Goal: Transaction & Acquisition: Purchase product/service

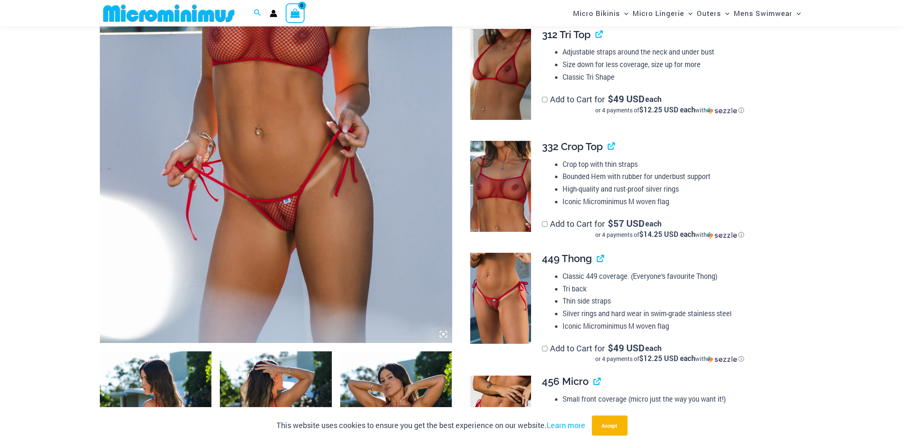
scroll to position [286, 0]
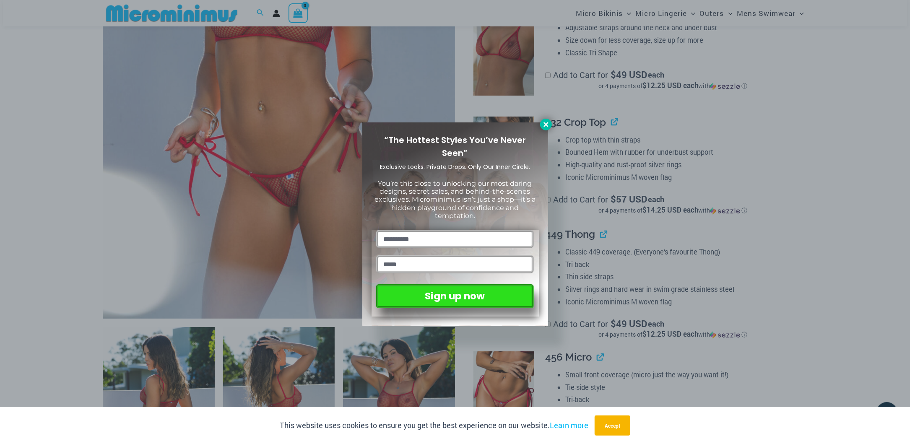
click at [547, 126] on icon at bounding box center [546, 124] width 5 height 5
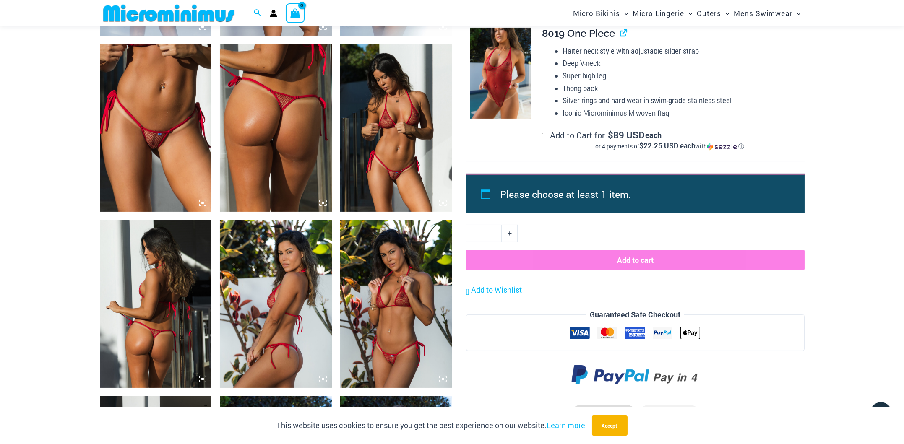
scroll to position [748, 0]
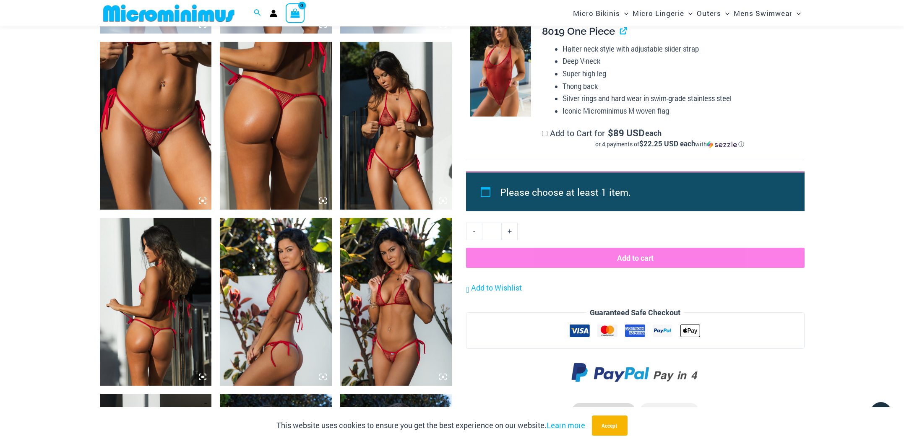
click at [167, 141] on img at bounding box center [156, 126] width 112 height 168
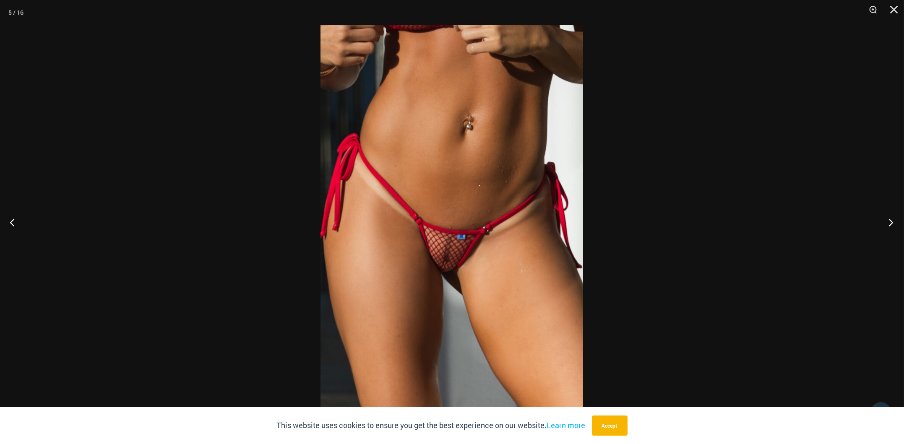
click at [888, 231] on button "Next" at bounding box center [888, 222] width 31 height 42
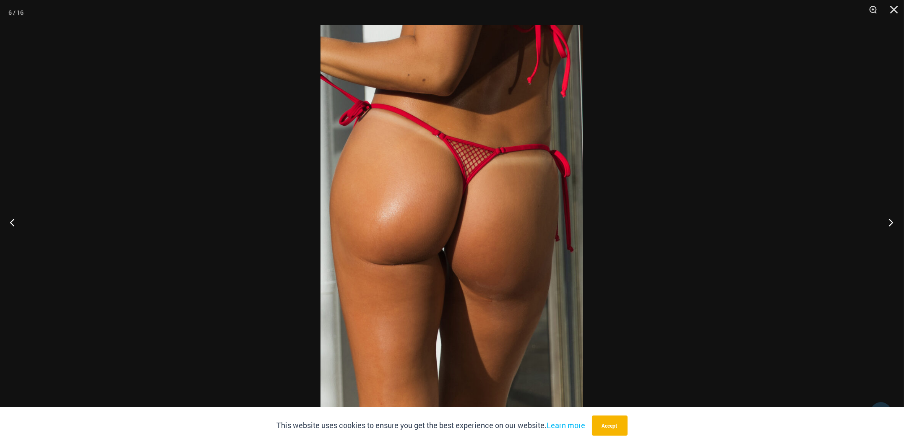
click at [888, 231] on button "Next" at bounding box center [888, 222] width 31 height 42
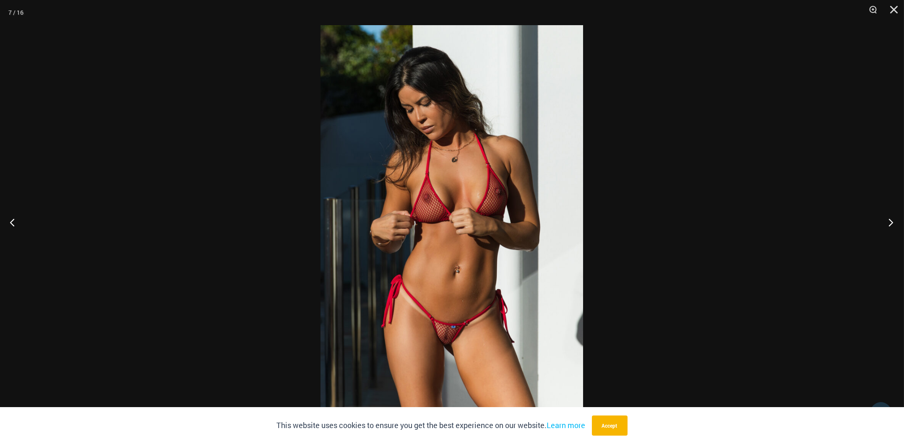
click at [888, 231] on button "Next" at bounding box center [888, 222] width 31 height 42
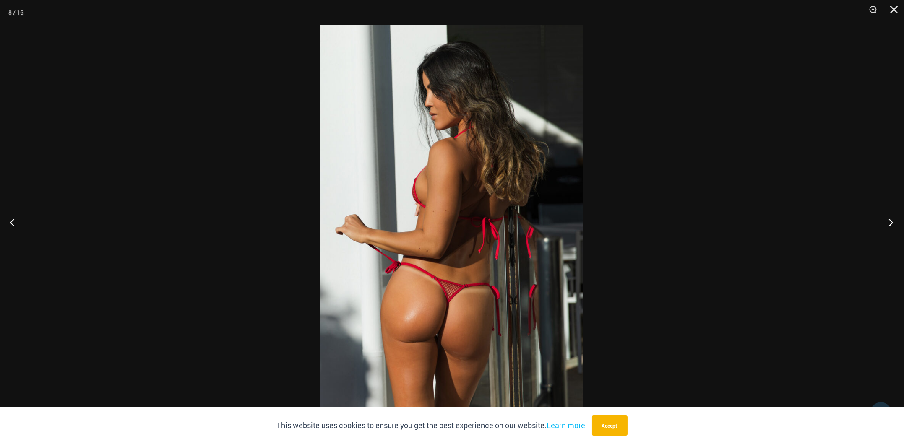
click at [888, 231] on button "Next" at bounding box center [888, 222] width 31 height 42
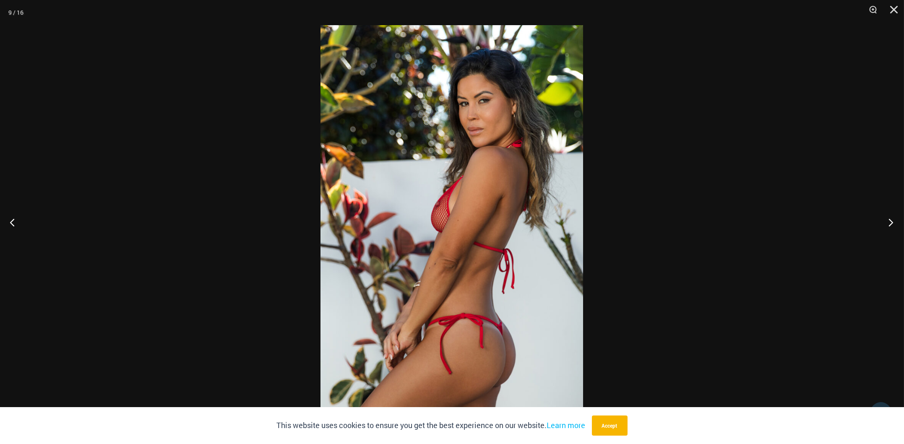
click at [888, 231] on button "Next" at bounding box center [888, 222] width 31 height 42
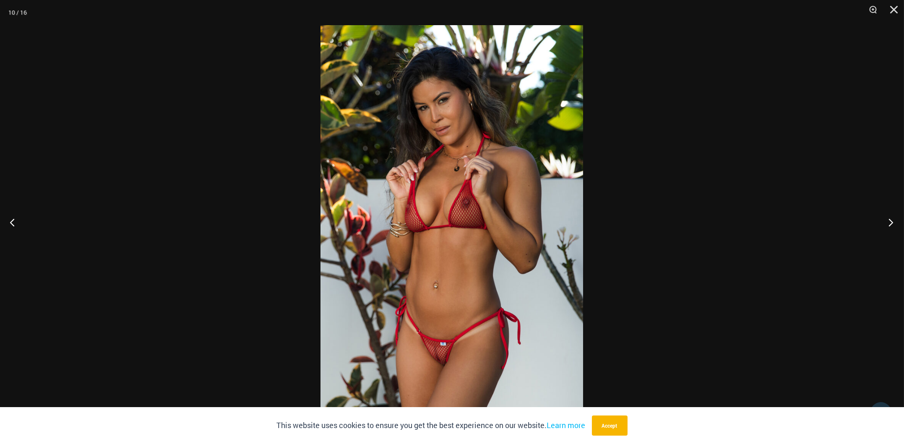
click at [888, 231] on button "Next" at bounding box center [888, 222] width 31 height 42
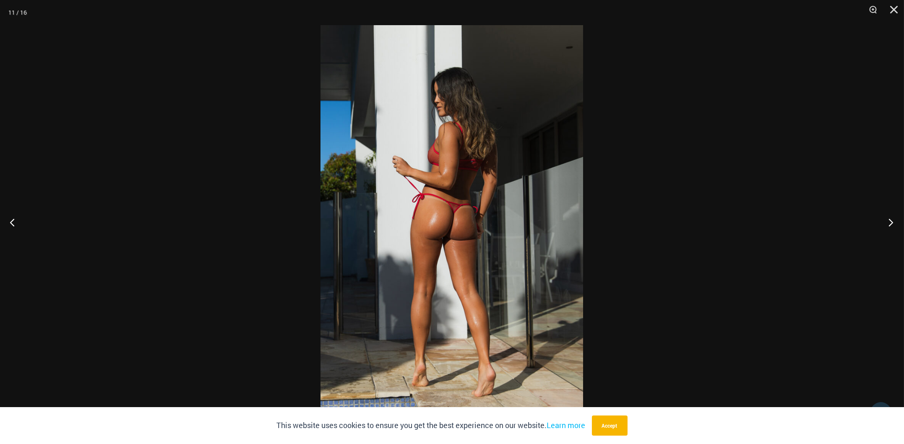
click at [888, 231] on button "Next" at bounding box center [888, 222] width 31 height 42
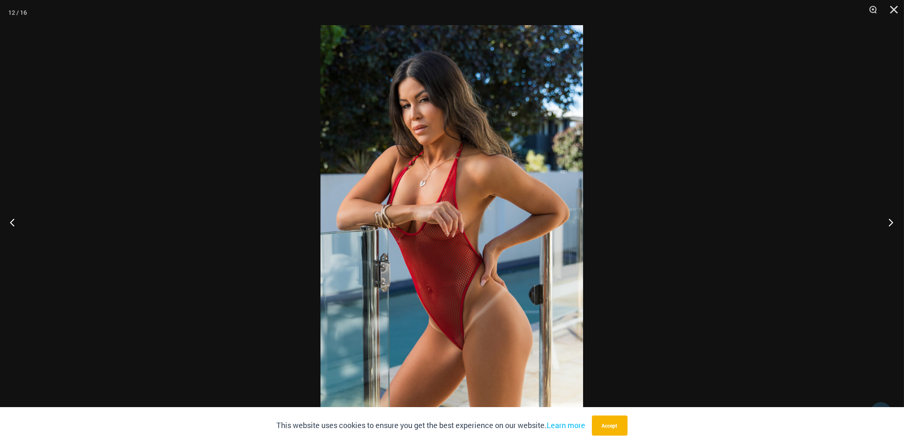
click at [888, 231] on button "Next" at bounding box center [888, 222] width 31 height 42
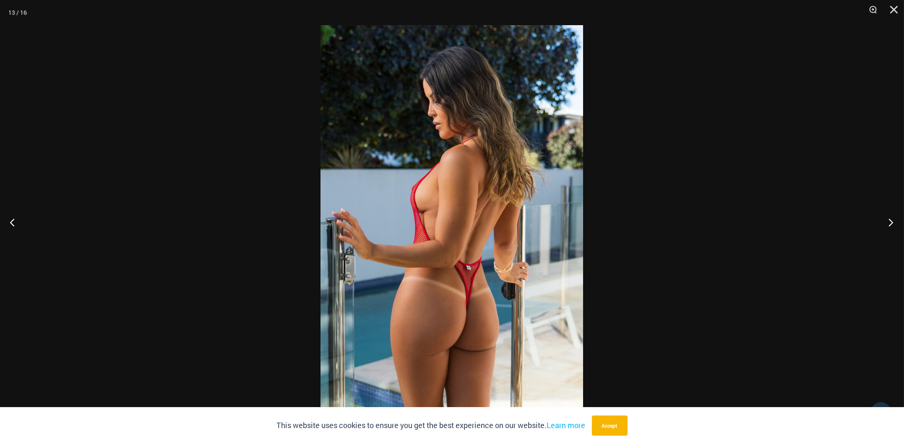
click at [888, 231] on button "Next" at bounding box center [888, 222] width 31 height 42
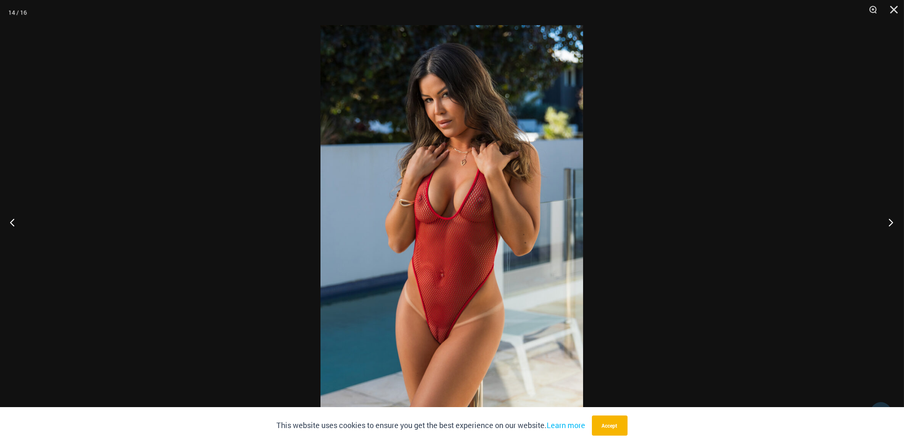
click at [888, 231] on button "Next" at bounding box center [888, 222] width 31 height 42
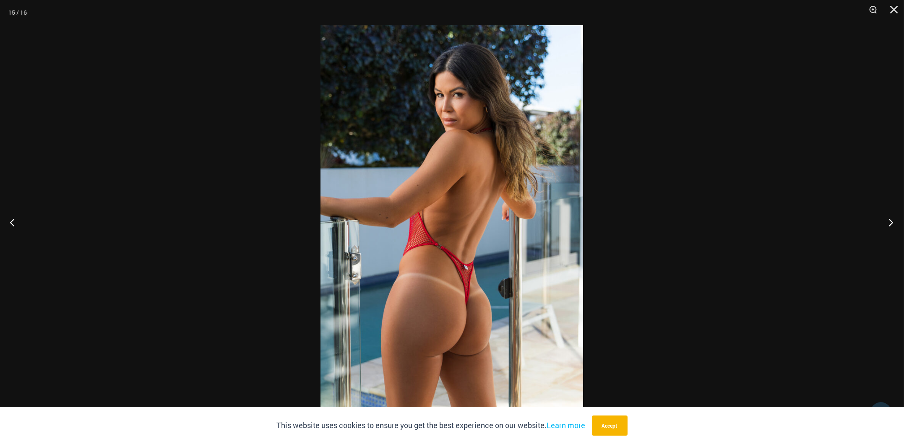
click at [888, 231] on button "Next" at bounding box center [888, 222] width 31 height 42
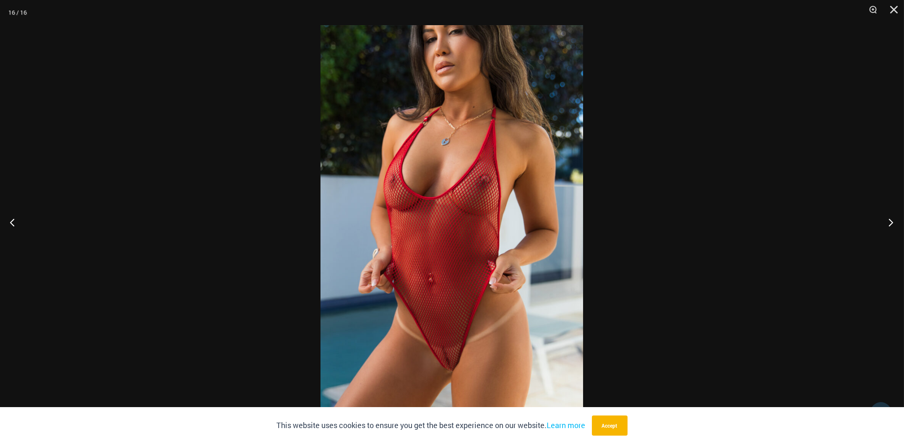
click at [888, 231] on button "Next" at bounding box center [888, 222] width 31 height 42
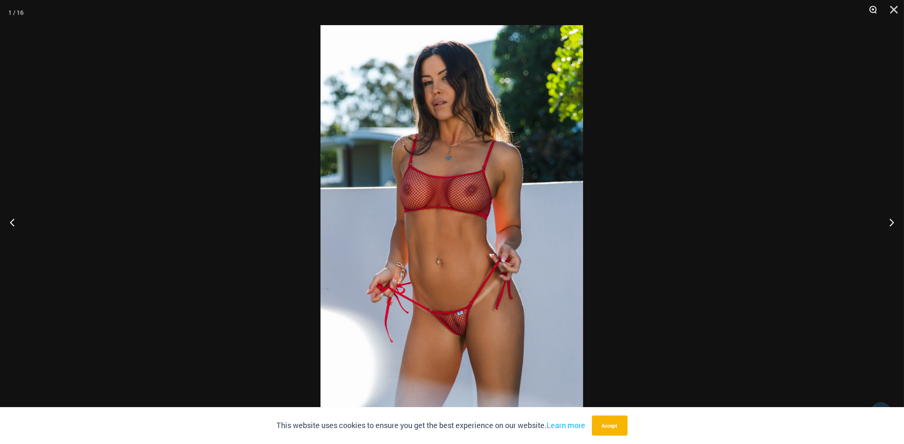
click at [875, 8] on button "Zoom" at bounding box center [870, 12] width 21 height 25
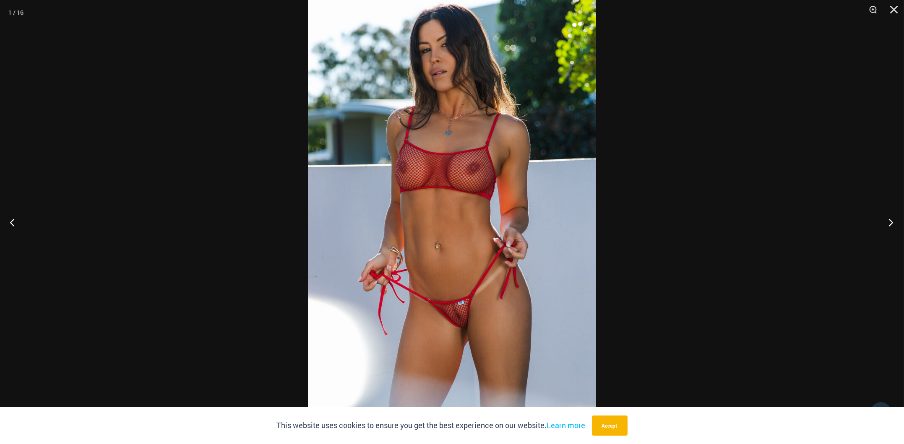
click at [894, 221] on button "Next" at bounding box center [888, 222] width 31 height 42
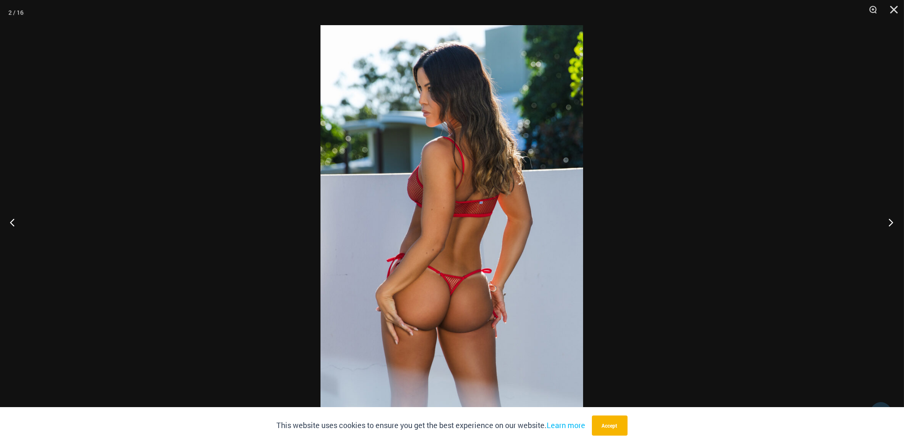
click at [894, 221] on button "Next" at bounding box center [888, 222] width 31 height 42
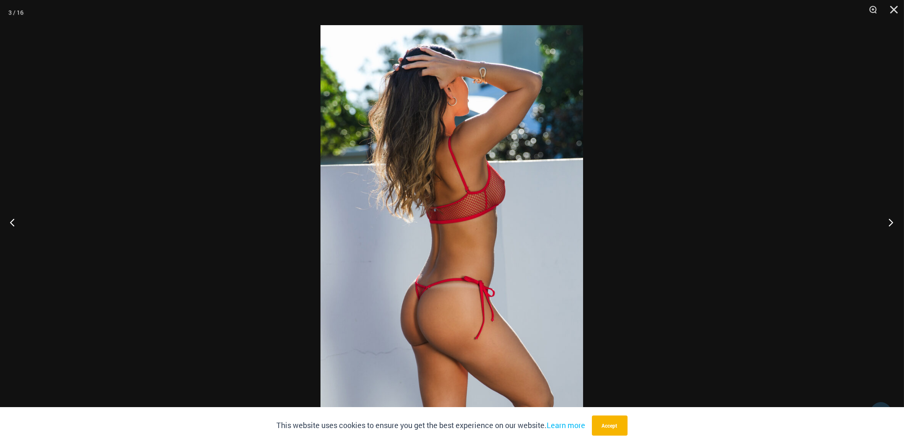
click at [894, 221] on button "Next" at bounding box center [888, 222] width 31 height 42
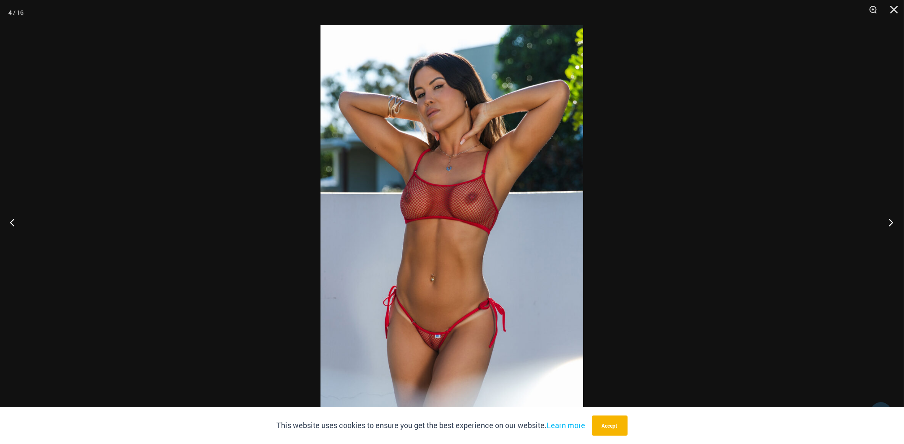
click at [894, 221] on button "Next" at bounding box center [888, 222] width 31 height 42
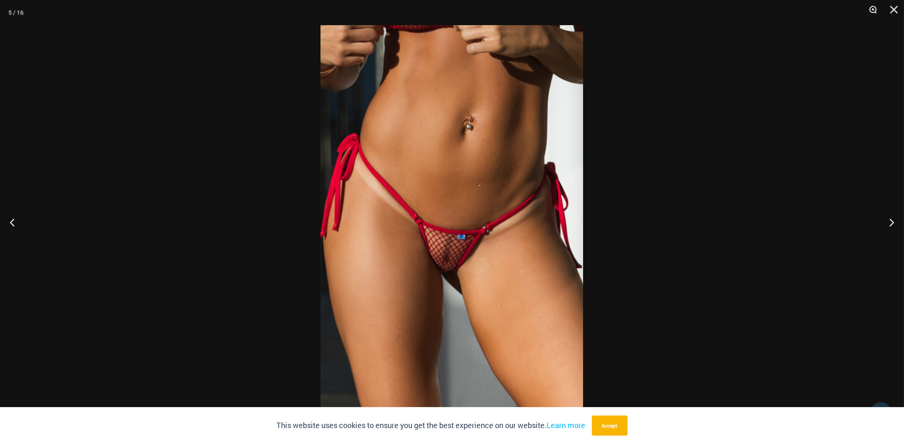
click at [874, 10] on button "Zoom" at bounding box center [870, 12] width 21 height 25
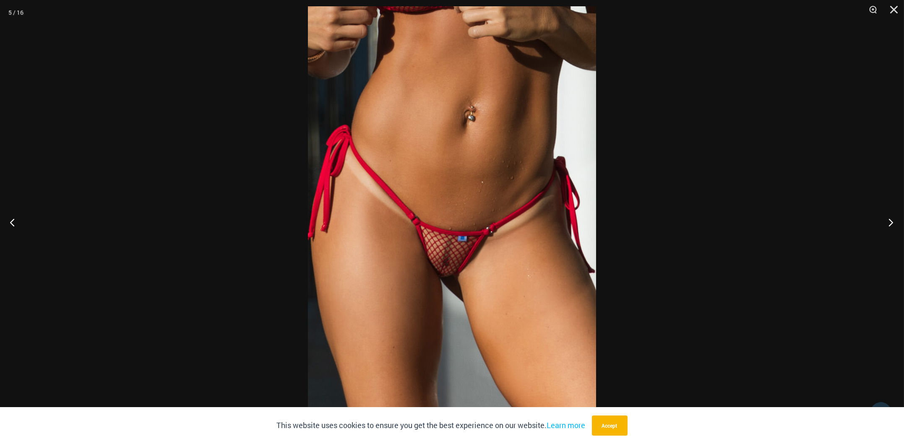
click at [891, 215] on button "Next" at bounding box center [888, 222] width 31 height 42
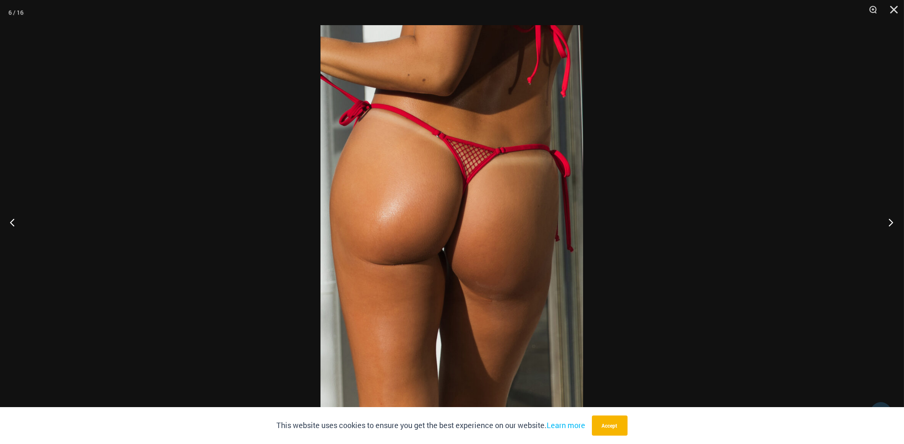
click at [891, 215] on button "Next" at bounding box center [888, 222] width 31 height 42
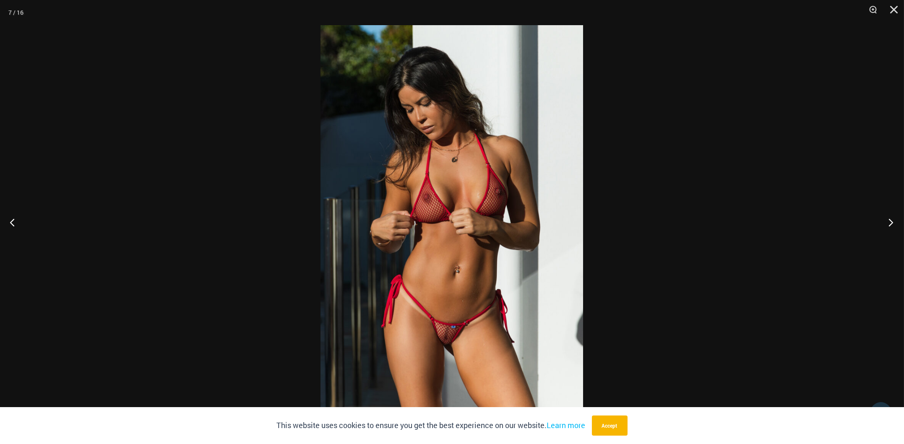
click at [891, 215] on button "Next" at bounding box center [888, 222] width 31 height 42
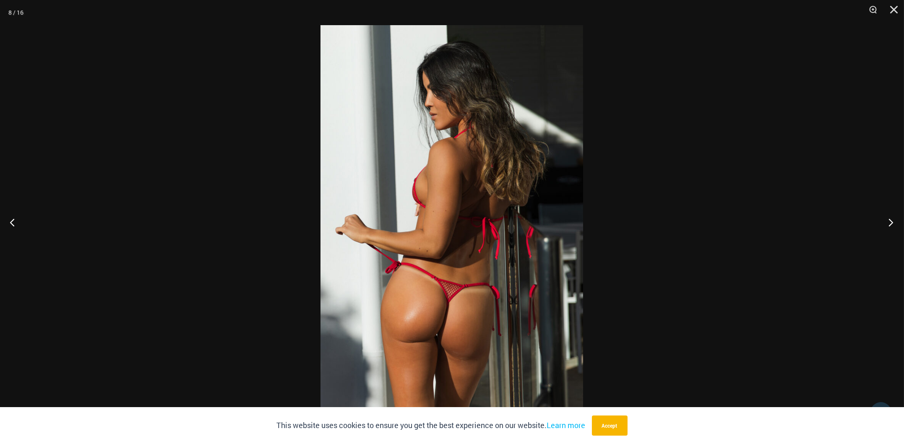
click at [891, 215] on button "Next" at bounding box center [888, 222] width 31 height 42
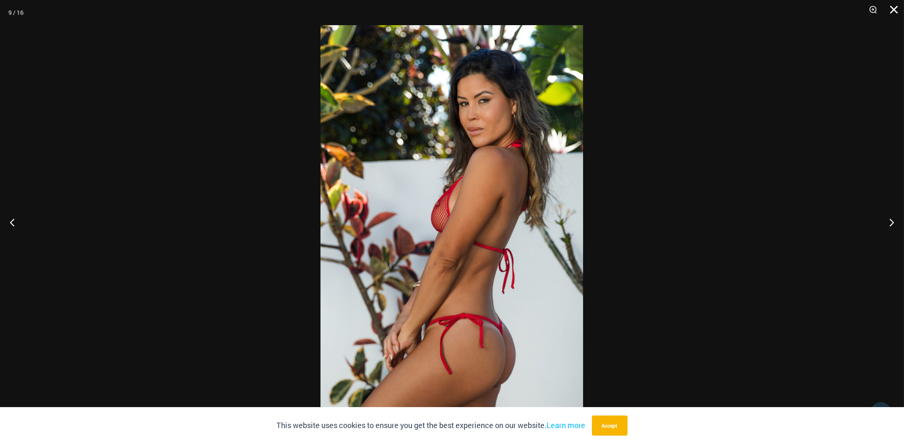
click at [896, 10] on button "Close" at bounding box center [891, 12] width 21 height 25
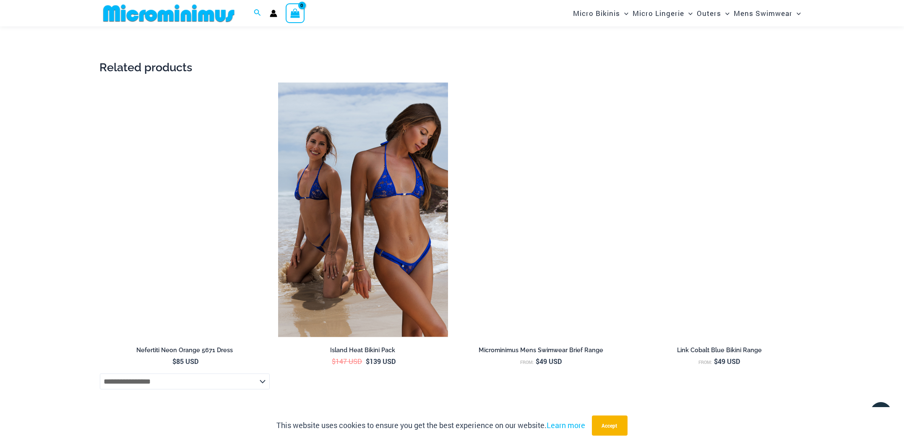
scroll to position [1797, 0]
